Goal: Obtain resource: Obtain resource

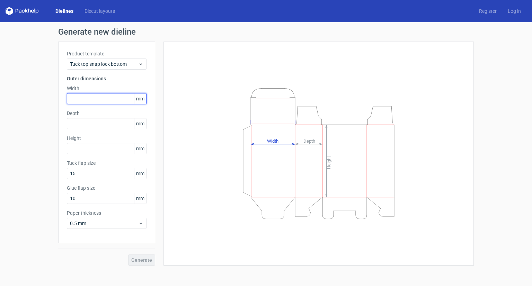
click at [118, 99] on input "text" at bounding box center [107, 98] width 80 height 11
type input "222"
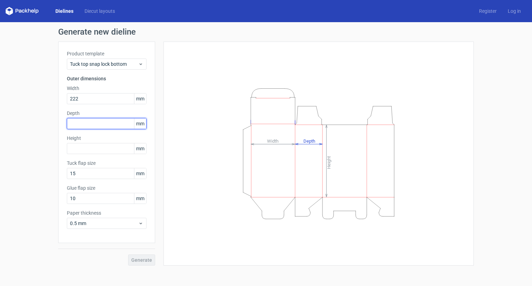
click at [103, 123] on input "text" at bounding box center [107, 123] width 80 height 11
type input "544"
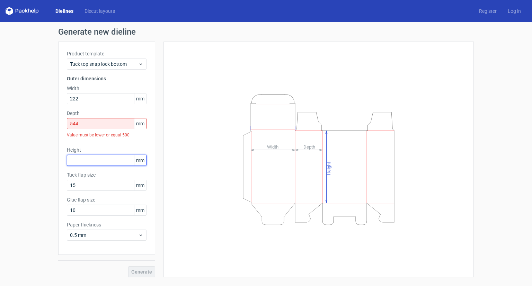
click at [98, 146] on div "Height mm" at bounding box center [107, 155] width 80 height 19
type input "4"
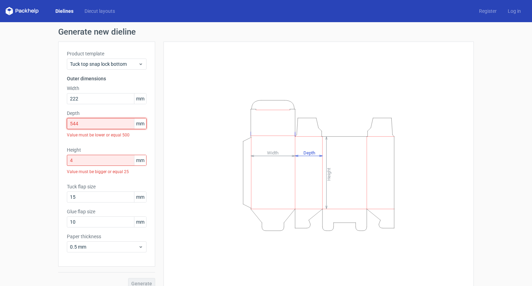
click at [86, 119] on input "544" at bounding box center [107, 123] width 80 height 11
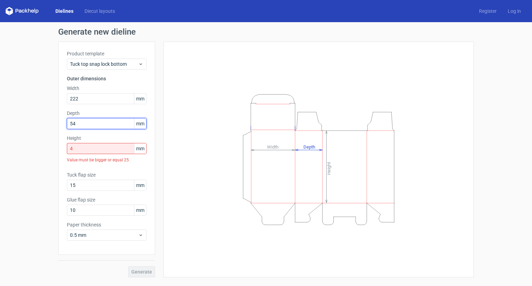
type input "5"
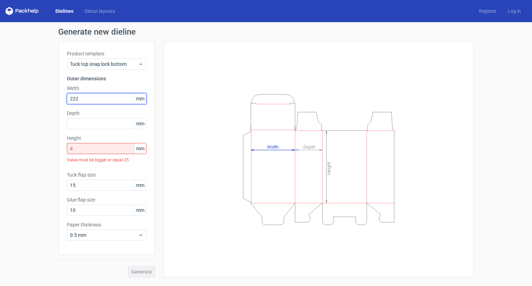
click at [83, 96] on input "222" at bounding box center [107, 98] width 80 height 11
type input "200"
click at [85, 151] on input "4" at bounding box center [107, 148] width 80 height 11
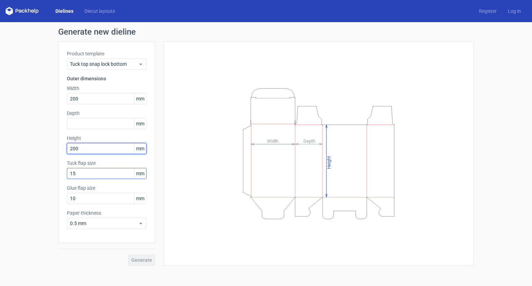
type input "200"
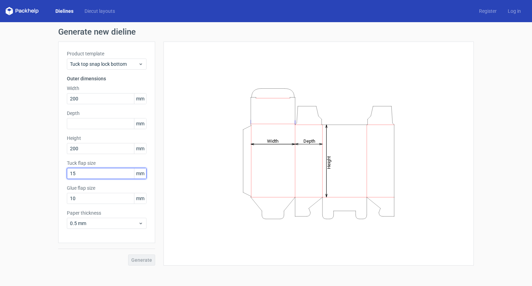
click at [86, 173] on input "15" at bounding box center [107, 173] width 80 height 11
type input "1"
type input "20"
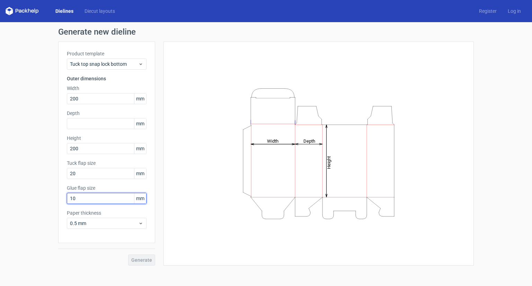
click at [86, 199] on input "10" at bounding box center [107, 198] width 80 height 11
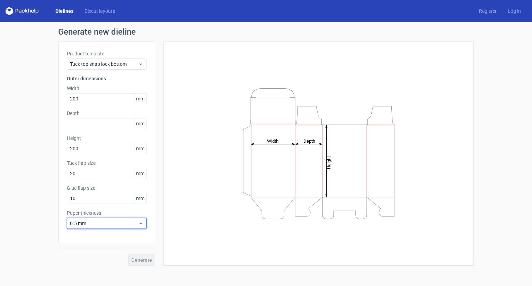
click at [116, 222] on span "0.5 mm" at bounding box center [104, 223] width 68 height 7
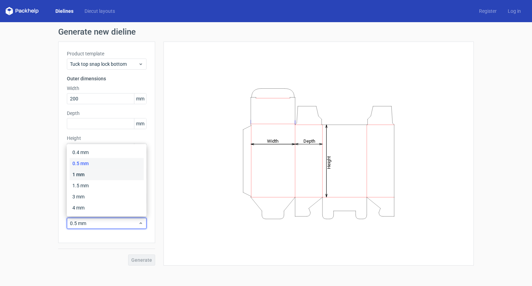
click at [100, 175] on div "1 mm" at bounding box center [107, 174] width 74 height 11
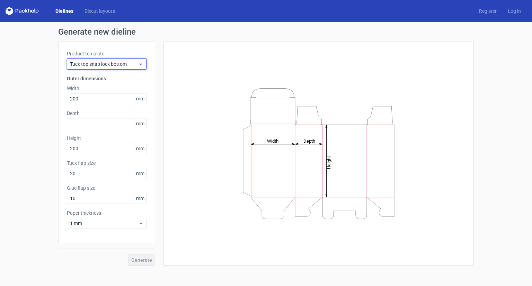
click at [126, 65] on span "Tuck top snap lock bottom" at bounding box center [104, 64] width 68 height 7
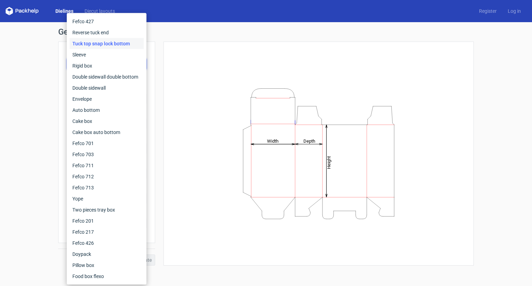
click at [122, 43] on div "Tuck top snap lock bottom" at bounding box center [107, 43] width 74 height 11
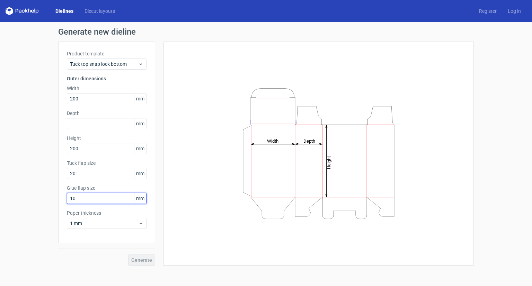
click at [119, 200] on input "10" at bounding box center [107, 198] width 80 height 11
type input "15"
click at [140, 252] on div "Generate" at bounding box center [106, 254] width 97 height 23
click at [291, 153] on icon "Height Depth Width" at bounding box center [319, 153] width 208 height 139
drag, startPoint x: 287, startPoint y: 141, endPoint x: 305, endPoint y: 166, distance: 30.6
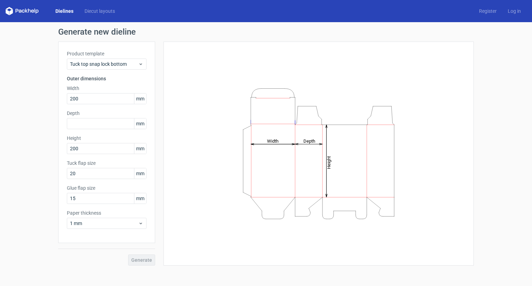
click at [305, 166] on icon "Height Depth Width" at bounding box center [319, 153] width 208 height 139
click at [219, 138] on icon "Height Depth Width" at bounding box center [319, 153] width 208 height 139
click at [90, 125] on input "text" at bounding box center [107, 123] width 80 height 11
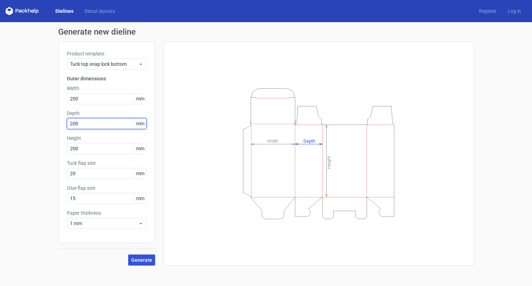
type input "200"
click at [137, 259] on span "Generate" at bounding box center [141, 260] width 21 height 5
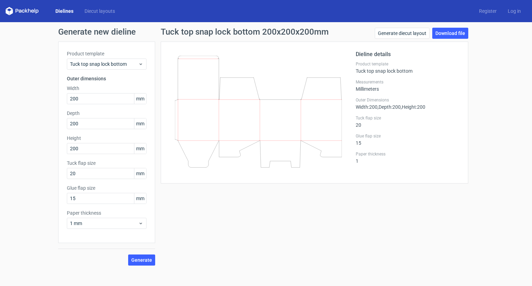
click at [33, 10] on icon at bounding box center [22, 11] width 33 height 8
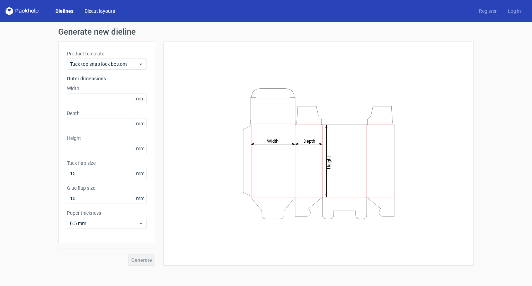
click at [103, 11] on link "Diecut layouts" at bounding box center [100, 11] width 42 height 7
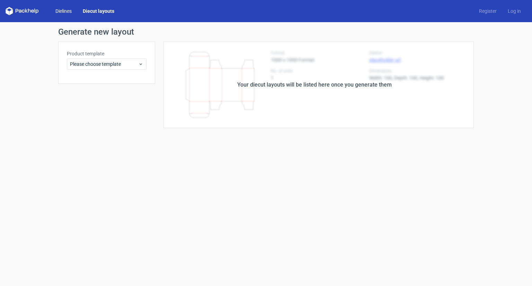
click at [58, 12] on link "Dielines" at bounding box center [63, 11] width 27 height 7
